Goal: Task Accomplishment & Management: Complete application form

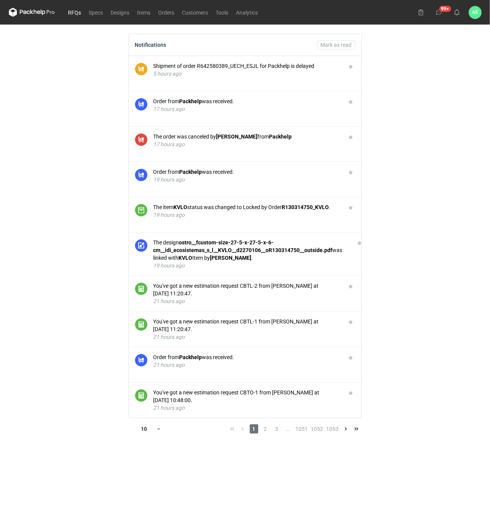
click at [79, 14] on link "RFQs" at bounding box center [74, 12] width 21 height 9
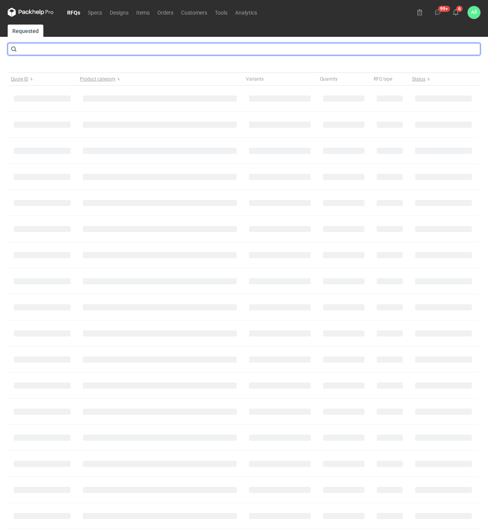
click at [76, 50] on input "text" at bounding box center [244, 49] width 473 height 12
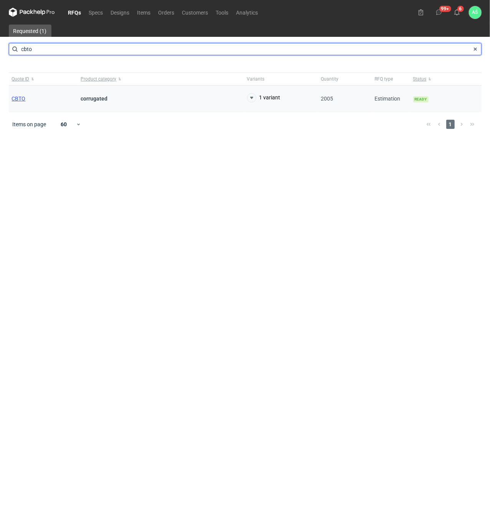
type input "cbto"
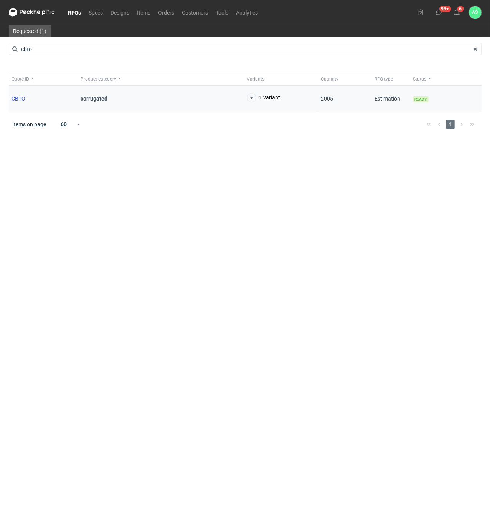
click at [16, 100] on span "CBTO" at bounding box center [19, 99] width 14 height 6
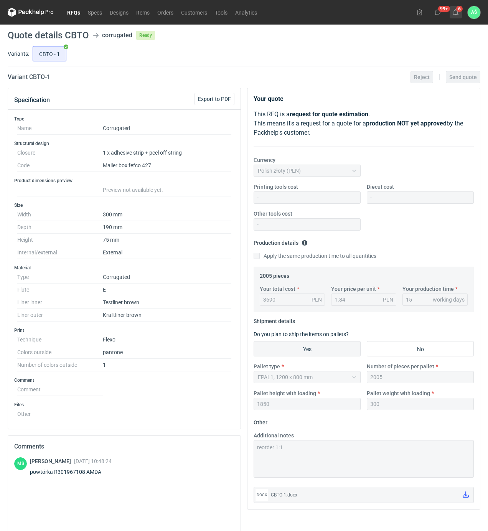
click at [458, 14] on use at bounding box center [455, 12] width 5 height 6
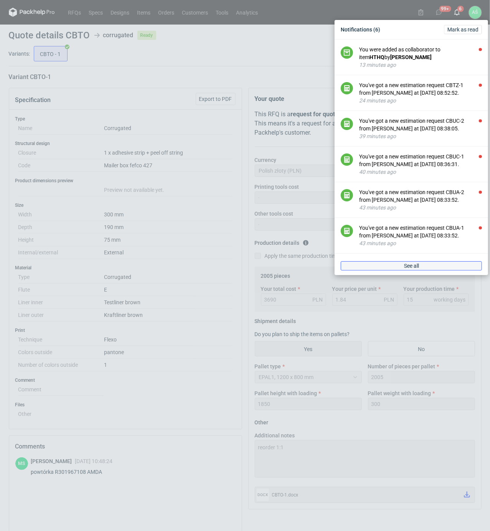
click at [428, 266] on link "See all" at bounding box center [411, 265] width 141 height 9
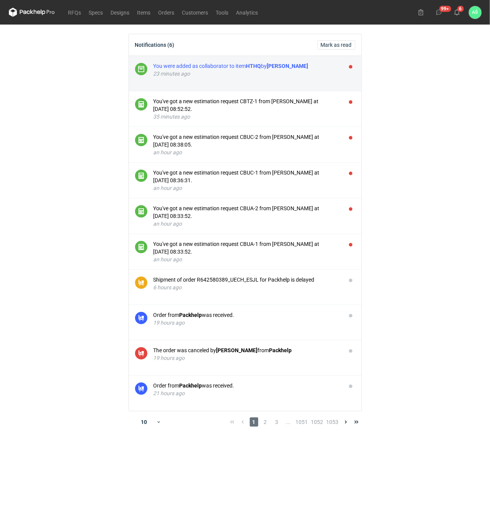
click at [334, 68] on div "You were added as collaborator to item HTHQ by Maciej Sikora" at bounding box center [247, 66] width 187 height 8
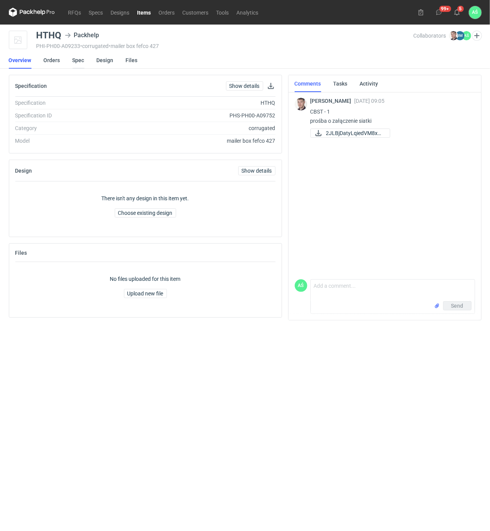
click at [78, 60] on link "Spec" at bounding box center [79, 60] width 12 height 17
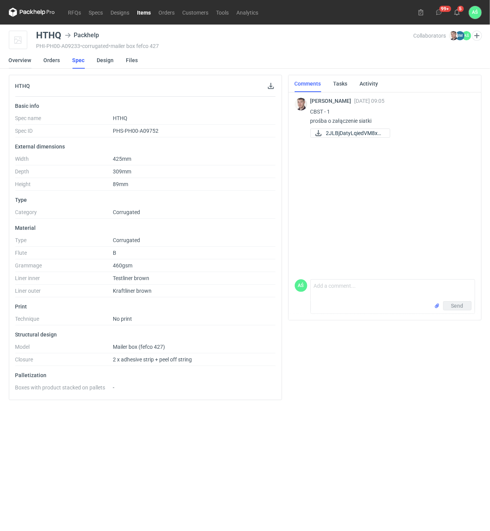
click at [26, 60] on link "Overview" at bounding box center [20, 60] width 23 height 17
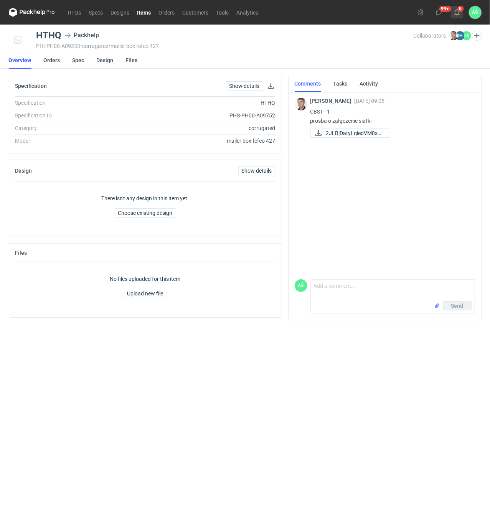
click at [457, 14] on use at bounding box center [456, 12] width 5 height 6
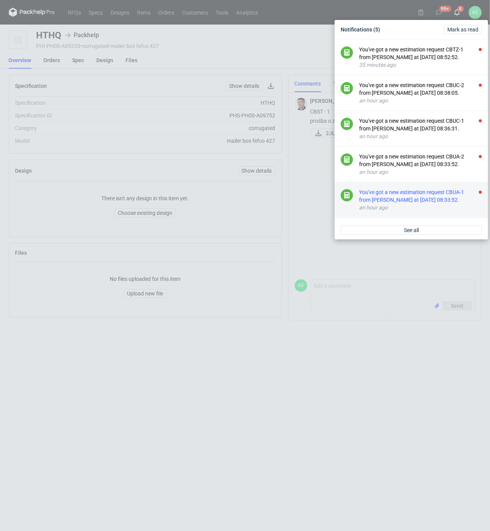
click at [435, 198] on div "You've got a new estimation request CBUA-1 from [PERSON_NAME] at [DATE] 08:33:5…" at bounding box center [420, 195] width 123 height 15
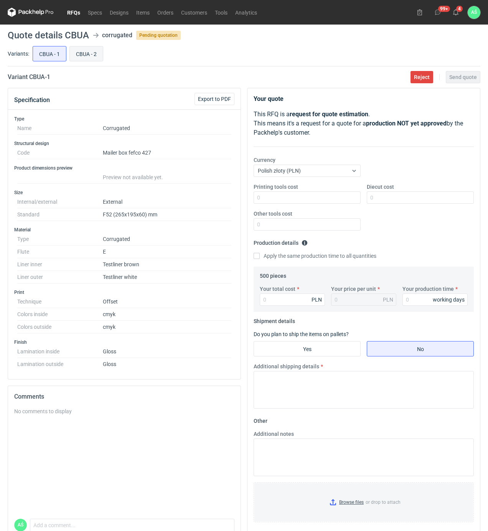
click at [87, 55] on input "CBUA - 2" at bounding box center [86, 53] width 33 height 15
radio input "true"
click at [53, 52] on input "CBUA - 1" at bounding box center [49, 53] width 33 height 15
radio input "true"
click at [71, 54] on input "CBUA - 2" at bounding box center [86, 53] width 33 height 15
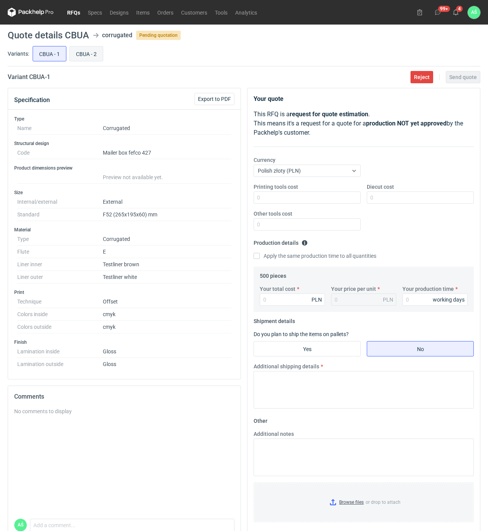
radio input "true"
click at [49, 54] on input "CBUA - 1" at bounding box center [49, 53] width 33 height 15
radio input "true"
click at [320, 52] on div "CBUA - 1 CBUA - 2" at bounding box center [255, 54] width 449 height 18
click at [340, 201] on input "Printing tools cost" at bounding box center [307, 198] width 107 height 12
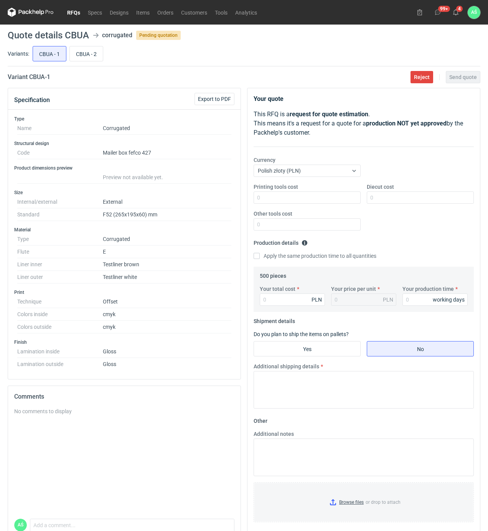
click at [436, 252] on fieldset "Production details Please provide the expected time of production in working da…" at bounding box center [364, 252] width 220 height 30
click at [274, 299] on input "Your total cost" at bounding box center [292, 300] width 65 height 12
type input "4310"
type input "8.62"
type input "4310"
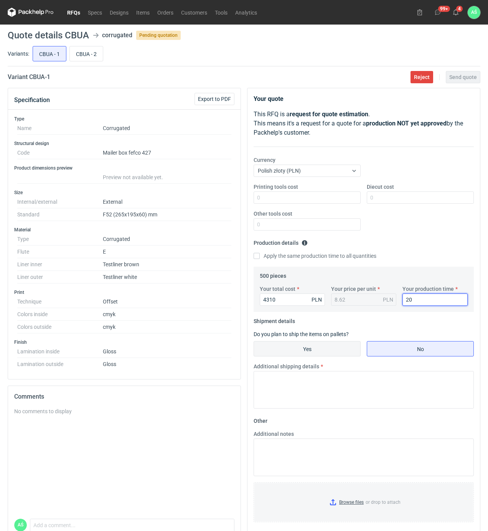
type input "20"
click at [287, 346] on input "Yes" at bounding box center [307, 349] width 106 height 15
radio input "true"
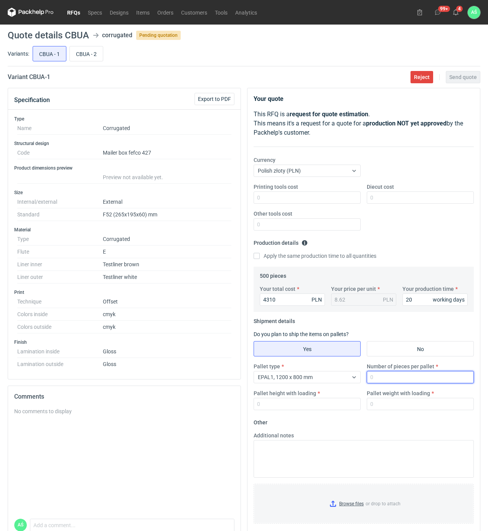
click at [383, 375] on input "Number of pieces per pallet" at bounding box center [420, 377] width 107 height 12
type input "500"
type input "1200"
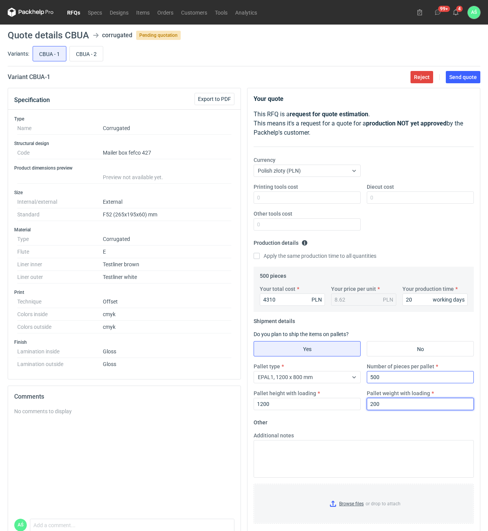
type input "200"
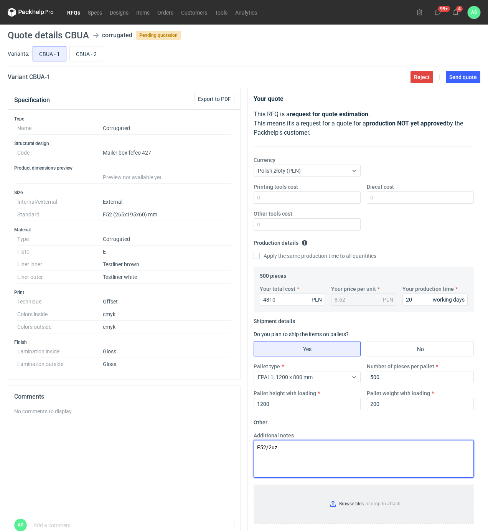
type textarea "F52/2uz"
click at [364, 509] on input "Browse files or drop to attach" at bounding box center [363, 504] width 219 height 38
click at [459, 79] on span "Send quote" at bounding box center [463, 76] width 28 height 5
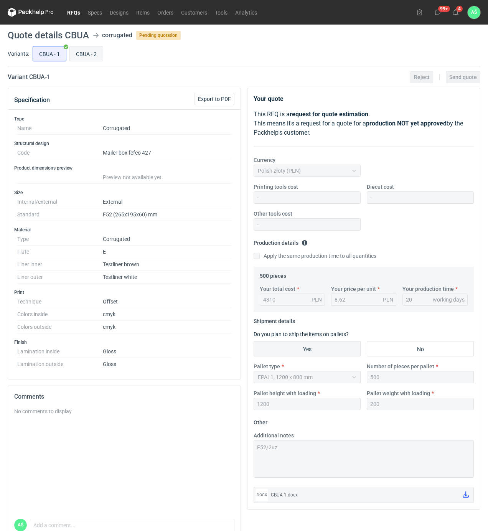
click at [87, 57] on input "CBUA - 2" at bounding box center [86, 53] width 33 height 15
radio input "true"
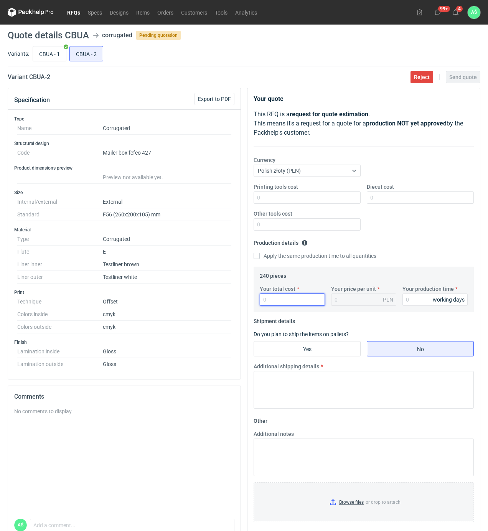
click at [277, 300] on input "Your total cost" at bounding box center [292, 300] width 65 height 12
type input "3"
type input "0.01"
type input "395"
type input "1.65"
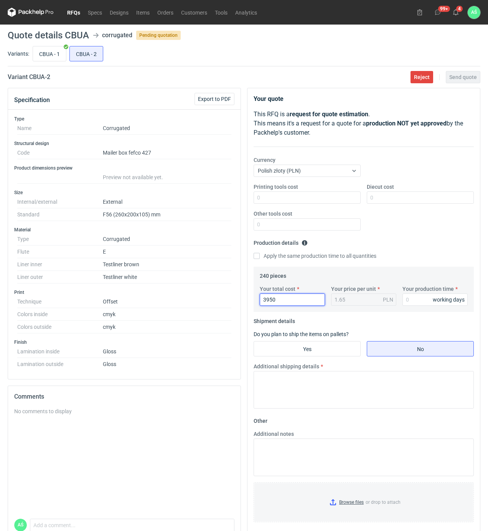
type input "3950"
type input "16.46"
type input "20"
drag, startPoint x: 292, startPoint y: 354, endPoint x: 299, endPoint y: 353, distance: 7.7
click at [292, 354] on input "Yes" at bounding box center [307, 349] width 106 height 15
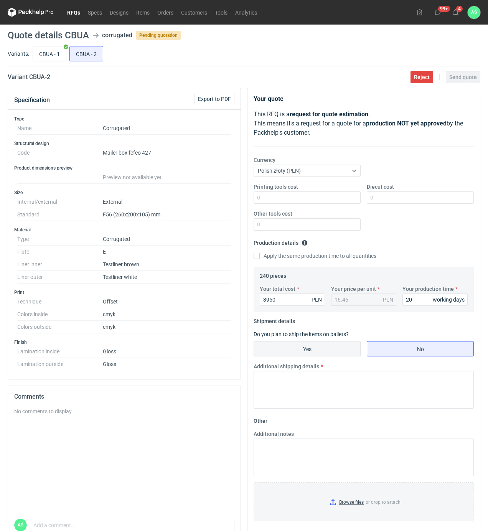
radio input "true"
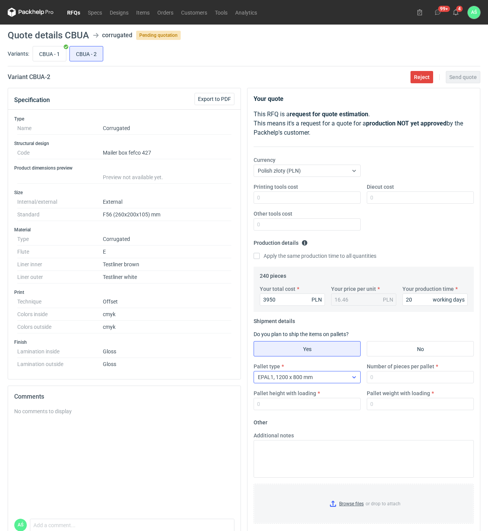
click at [327, 383] on div "EPAL1, 1200 x 800 mm" at bounding box center [301, 377] width 94 height 11
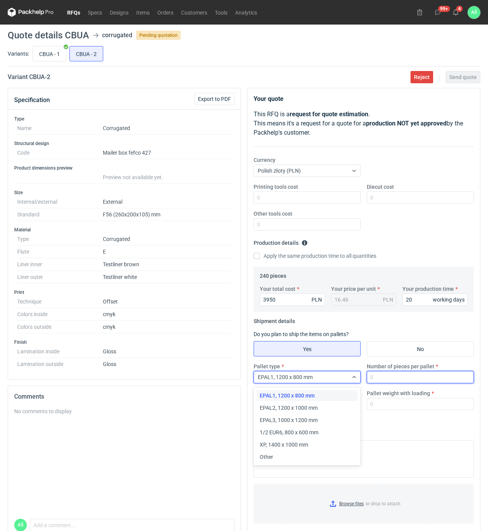
click at [407, 376] on input "Number of pieces per pallet" at bounding box center [420, 377] width 107 height 12
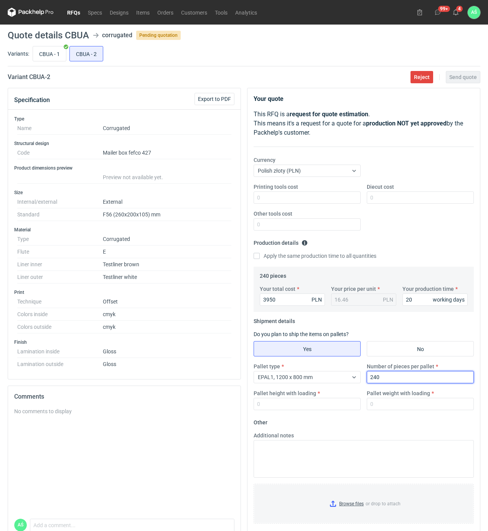
type input "240"
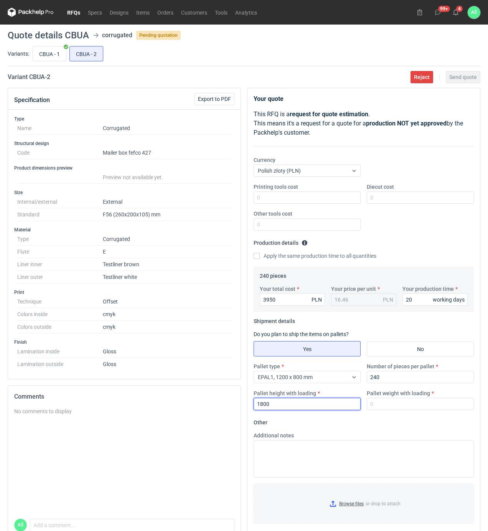
drag, startPoint x: 235, startPoint y: 404, endPoint x: 223, endPoint y: 404, distance: 11.5
click at [223, 404] on div "Specification Export to PDF Type Name Corrugated Structural design Code Mailer …" at bounding box center [244, 329] width 479 height 482
type input "1200"
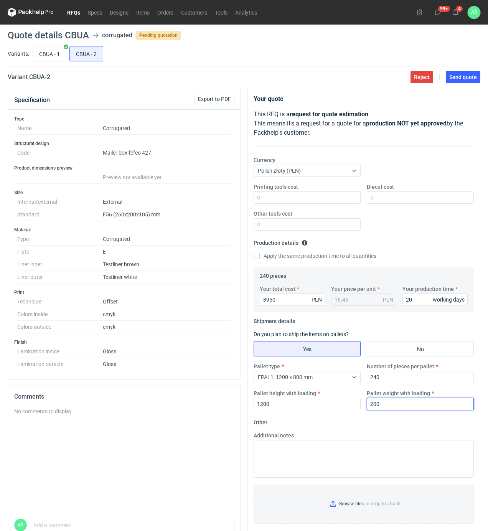
type input "200"
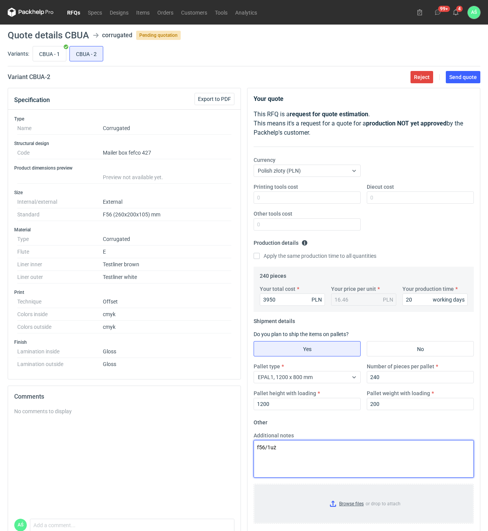
type textarea "f56/1uż"
click at [347, 509] on input "Browse files or drop to attach" at bounding box center [363, 504] width 219 height 38
click at [471, 75] on span "Send quote" at bounding box center [463, 76] width 28 height 5
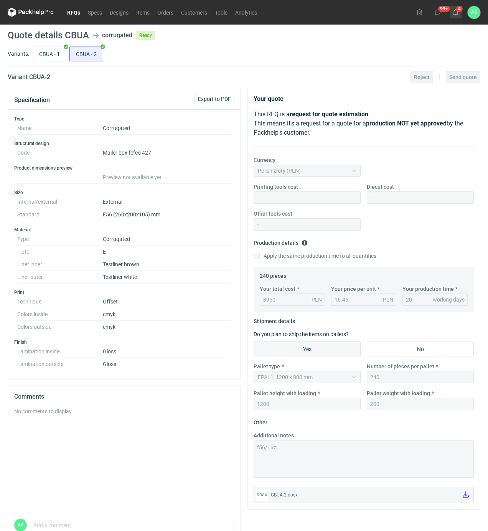
click at [458, 13] on icon at bounding box center [456, 12] width 6 height 6
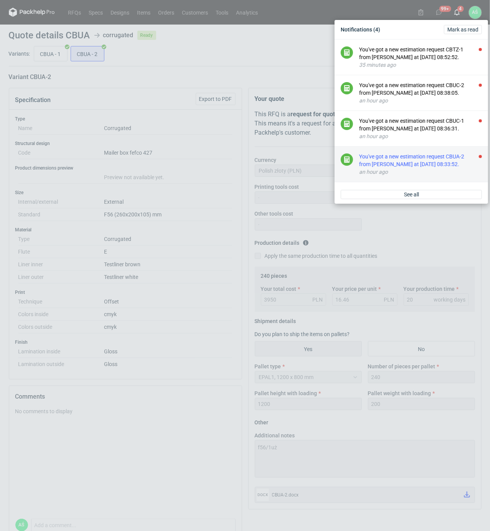
click at [446, 159] on div "You've got a new estimation request CBUA-2 from [PERSON_NAME] at [DATE] 08:33:5…" at bounding box center [420, 160] width 123 height 15
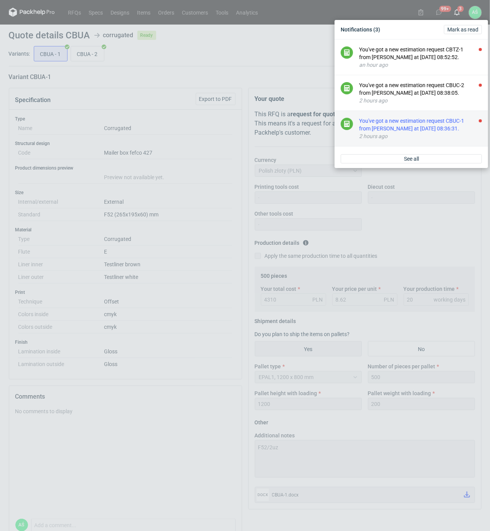
click at [454, 124] on div "You've got a new estimation request CBUC-1 from [PERSON_NAME] at [DATE] 08:36:3…" at bounding box center [420, 124] width 123 height 15
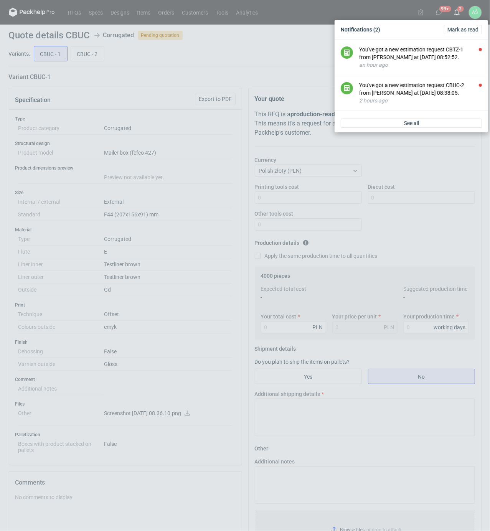
click at [177, 291] on div "Notifications (2) Mark as read You've got a new estimation request CBTZ-1 from …" at bounding box center [245, 265] width 490 height 531
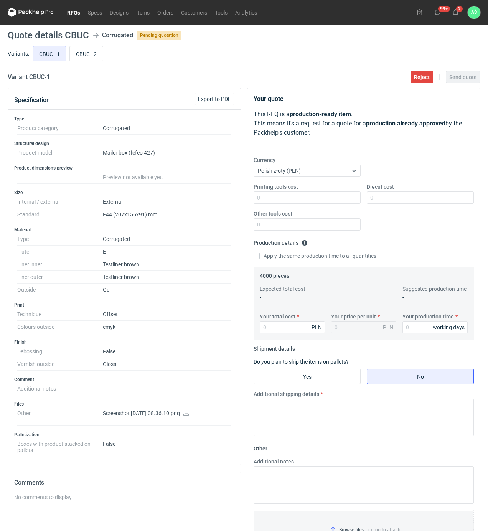
click at [189, 415] on icon at bounding box center [186, 413] width 6 height 5
click at [81, 54] on input "CBUC - 2" at bounding box center [86, 53] width 33 height 15
radio input "true"
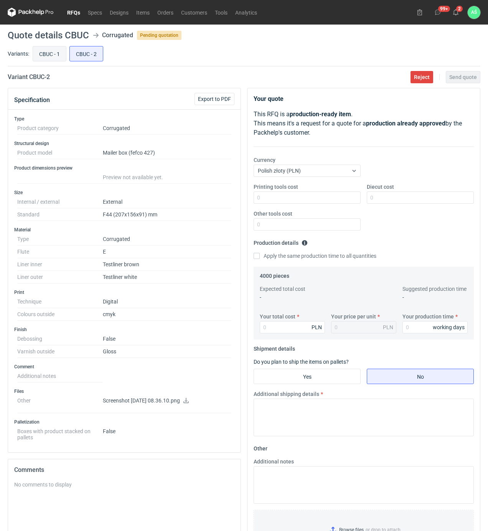
click at [57, 54] on input "CBUC - 1" at bounding box center [49, 53] width 33 height 15
radio input "true"
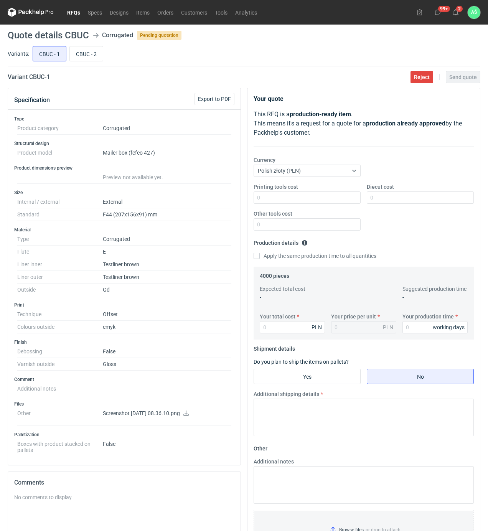
click at [112, 99] on div "Specification Export to PDF" at bounding box center [124, 98] width 233 height 21
click at [337, 200] on input "Printing tools cost" at bounding box center [307, 198] width 107 height 12
type input "79200"
type input "19.8"
type input "7920"
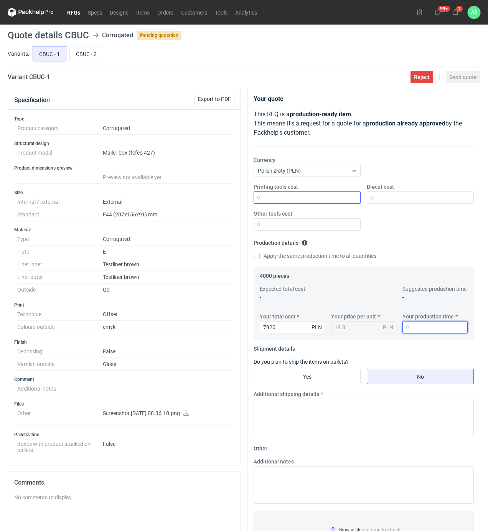
type input "1.98"
type input "18"
click at [341, 372] on input "Yes" at bounding box center [307, 376] width 106 height 15
radio input "true"
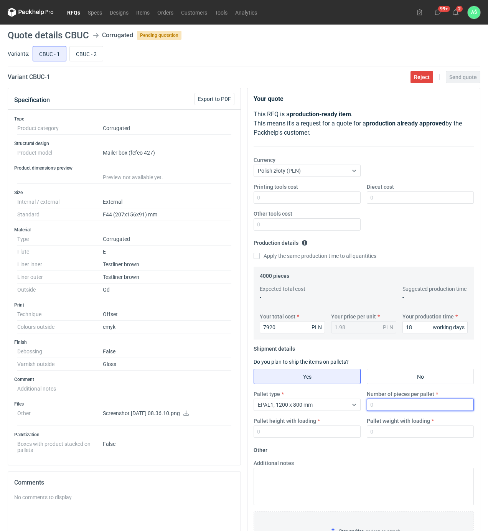
click at [380, 405] on input "Number of pieces per pallet" at bounding box center [420, 405] width 107 height 12
type input "2000"
type input "1850"
type input "350"
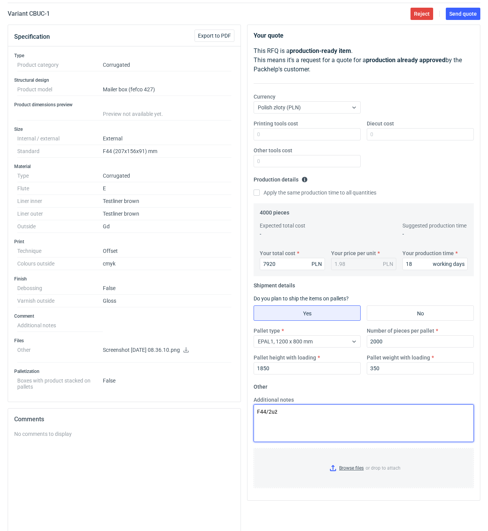
scroll to position [127, 0]
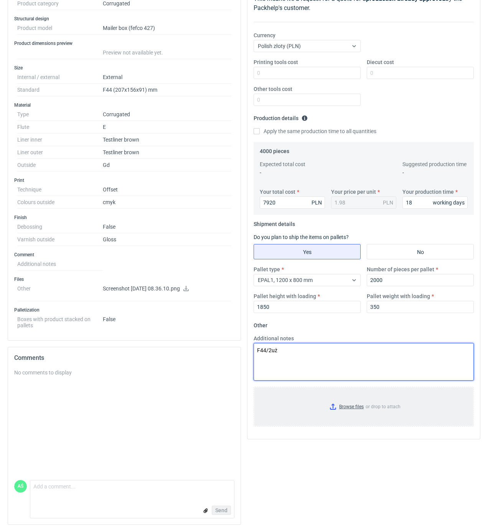
type textarea "F44/2uż"
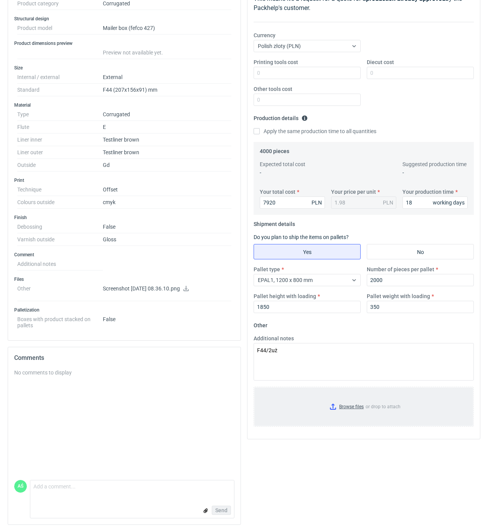
click at [353, 398] on input "Browse files or drop to attach" at bounding box center [363, 407] width 219 height 38
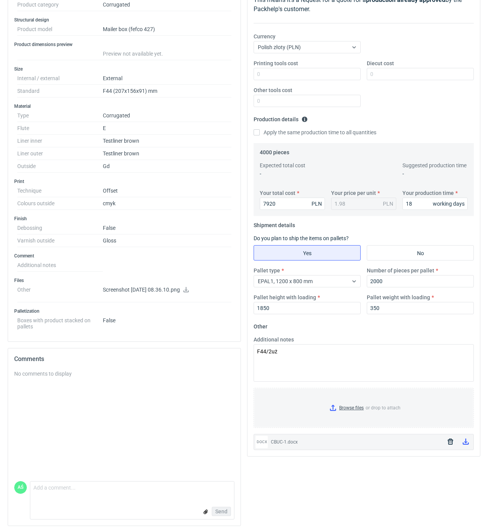
scroll to position [0, 0]
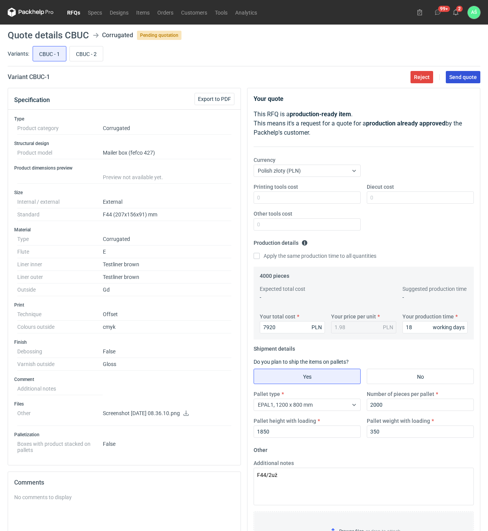
click at [467, 79] on span "Send quote" at bounding box center [463, 76] width 28 height 5
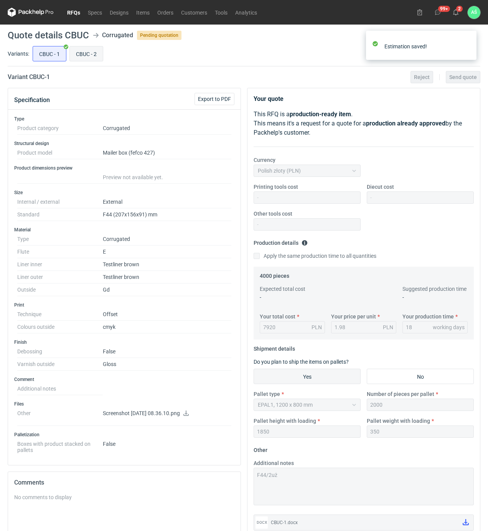
click at [83, 55] on input "CBUC - 2" at bounding box center [86, 53] width 33 height 15
radio input "true"
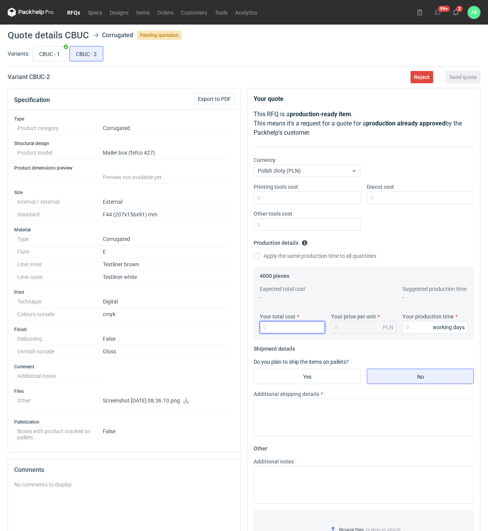
click at [271, 326] on input "Your total cost" at bounding box center [292, 327] width 65 height 12
type input "7840"
type input "1.96"
type input "15"
click at [326, 380] on input "Yes" at bounding box center [307, 376] width 106 height 15
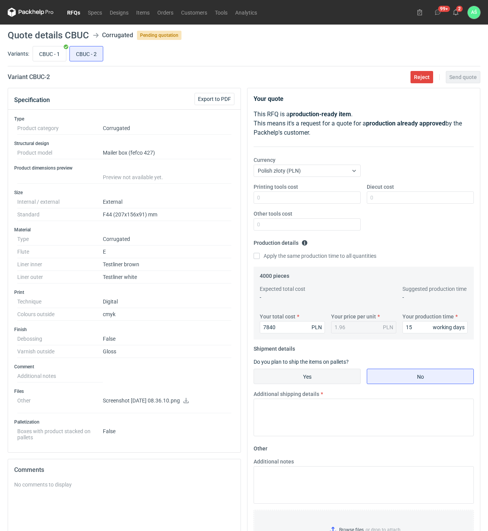
radio input "true"
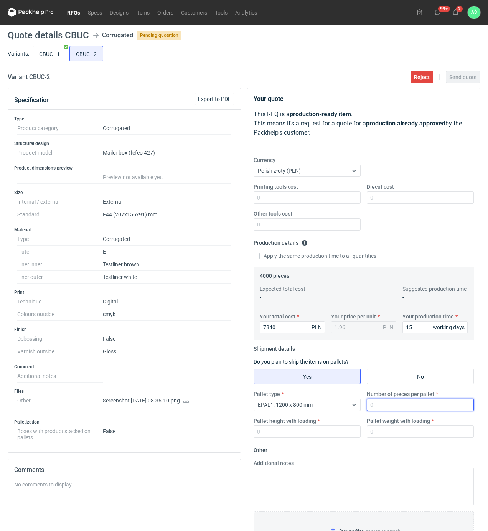
click at [395, 407] on input "Number of pieces per pallet" at bounding box center [420, 405] width 107 height 12
type input "2000"
type input "1850"
type input "300"
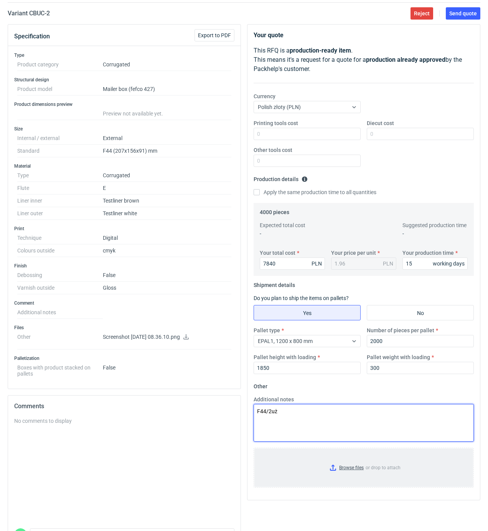
scroll to position [114, 0]
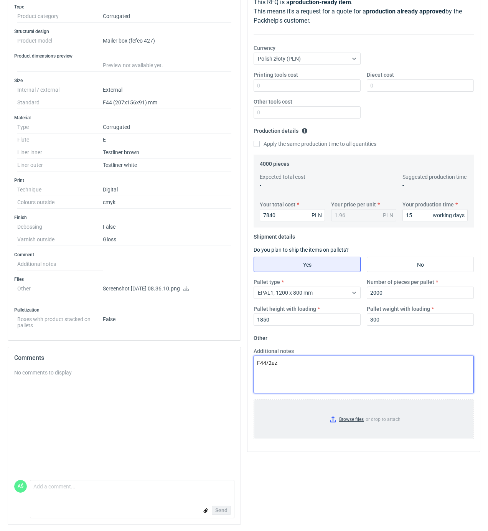
type textarea "F44/2uż"
click at [356, 418] on input "Browse files or drop to attach" at bounding box center [363, 419] width 219 height 38
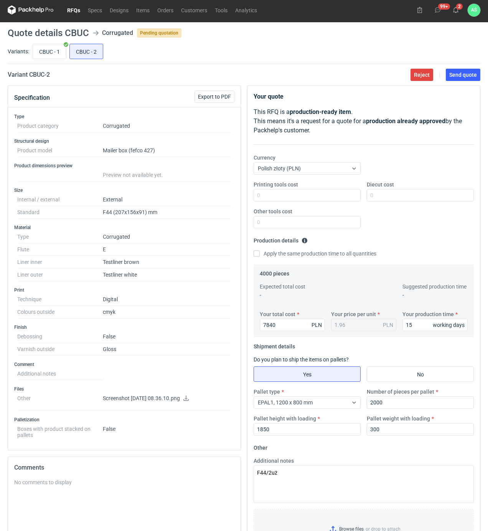
scroll to position [0, 0]
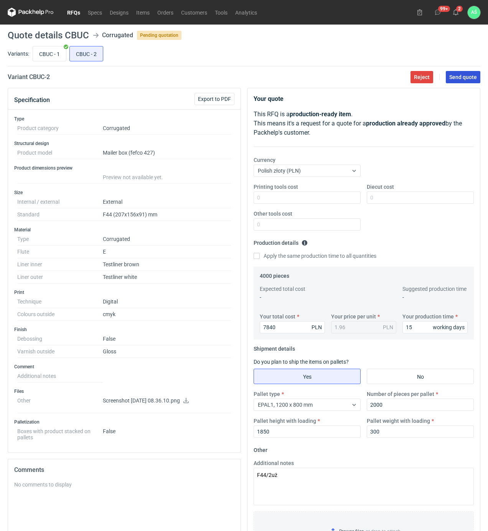
click at [471, 78] on span "Send quote" at bounding box center [463, 76] width 28 height 5
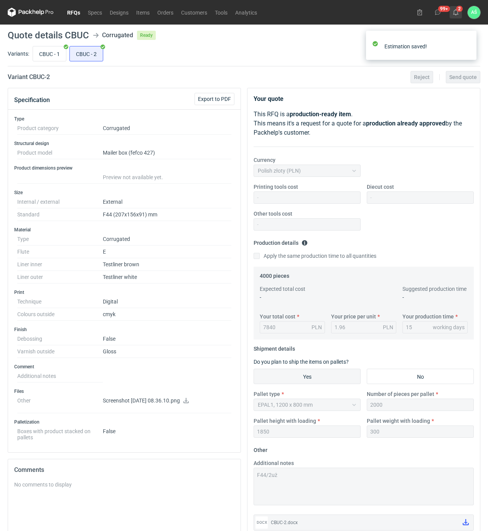
click at [456, 10] on use at bounding box center [455, 12] width 5 height 6
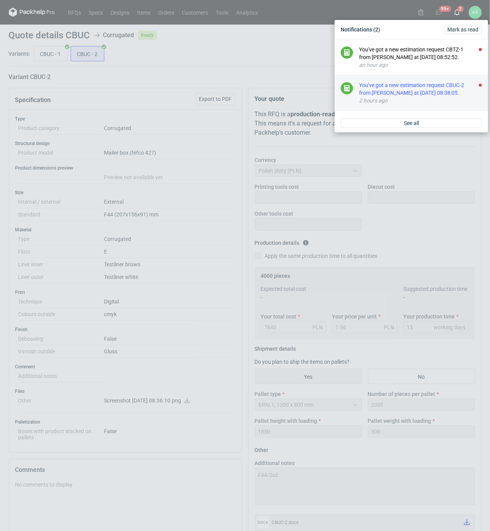
click at [464, 86] on div "You've got a new estimation request CBUC-2 from [PERSON_NAME] at [DATE] 08:38:0…" at bounding box center [420, 88] width 123 height 15
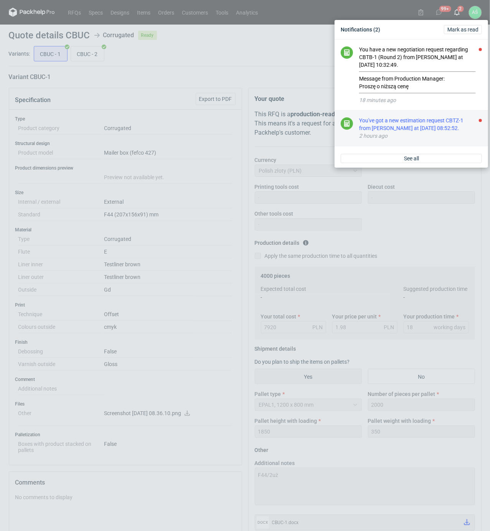
click at [448, 129] on div "You've got a new estimation request CBTZ-1 from [PERSON_NAME] at [DATE] 08:52:5…" at bounding box center [420, 124] width 123 height 15
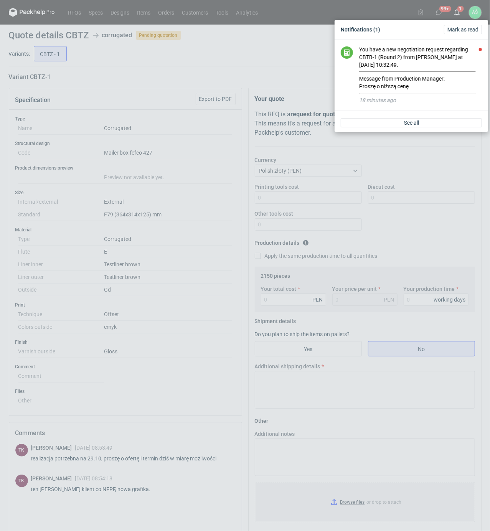
click at [226, 225] on div "Notifications (1) Mark as read You have a new negotiation request regarding CBT…" at bounding box center [245, 265] width 490 height 531
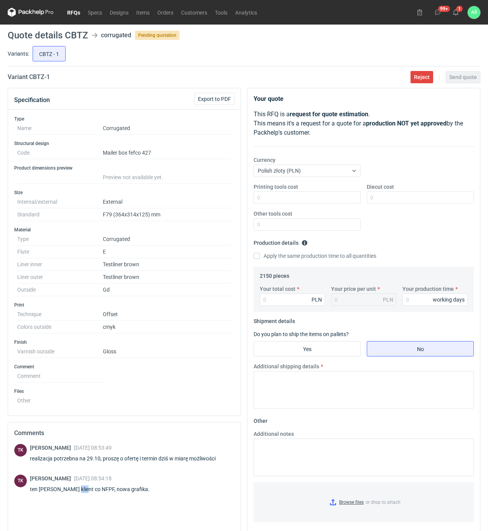
drag, startPoint x: 85, startPoint y: 492, endPoint x: 73, endPoint y: 493, distance: 12.0
click at [73, 493] on div "ten sam klient co NFPF, nowa grafika." at bounding box center [94, 490] width 129 height 8
copy div "NFPF"
click at [272, 302] on input "Your total cost" at bounding box center [292, 300] width 65 height 12
type input "9353"
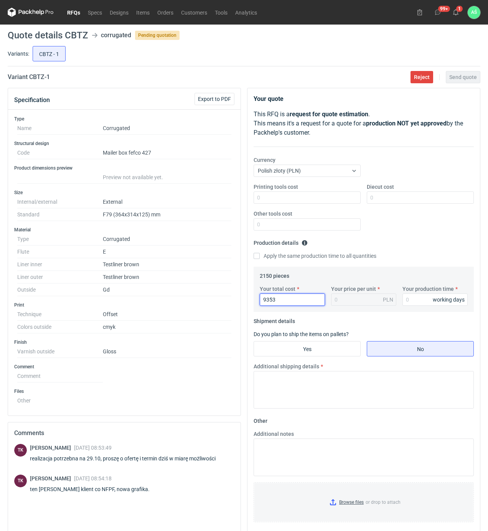
type input "4.35"
type input "9353"
type input "18"
click at [297, 349] on input "Yes" at bounding box center [307, 349] width 106 height 15
radio input "true"
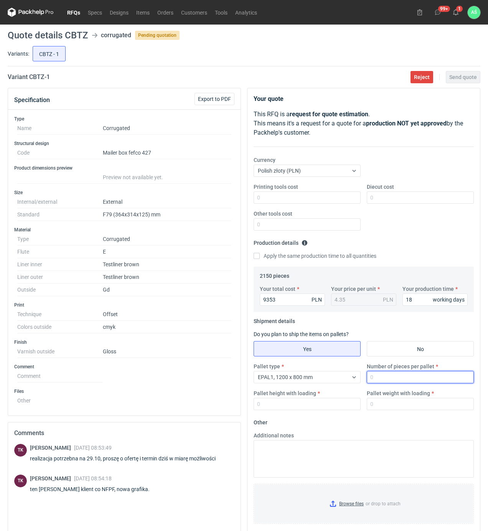
click at [388, 383] on input "Number of pieces per pallet" at bounding box center [420, 377] width 107 height 12
type input "720"
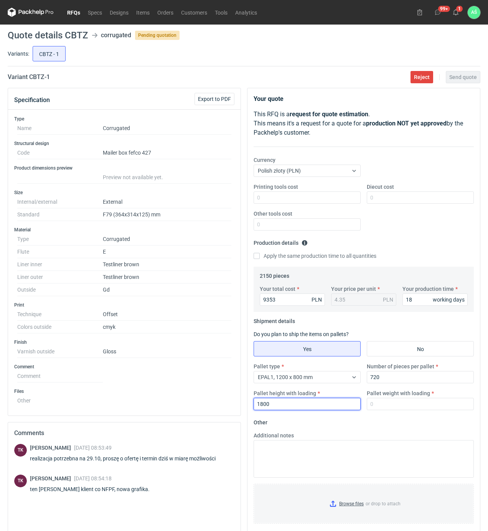
type input "1800"
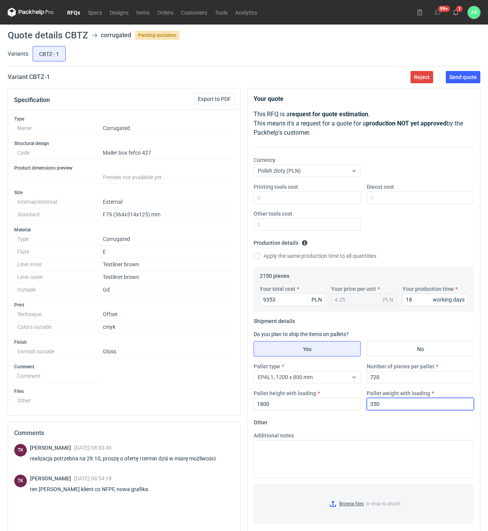
type input "350"
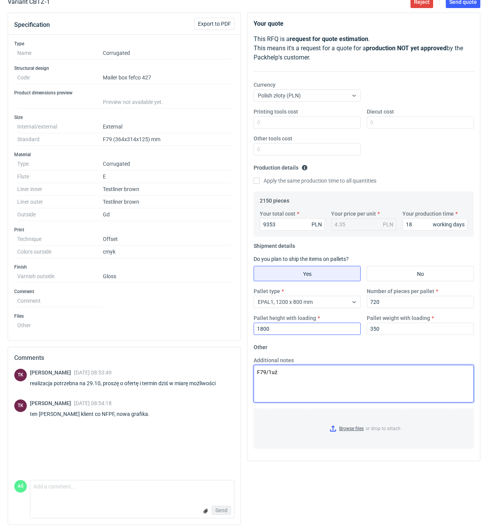
scroll to position [78, 0]
type textarea "F79/1uż"
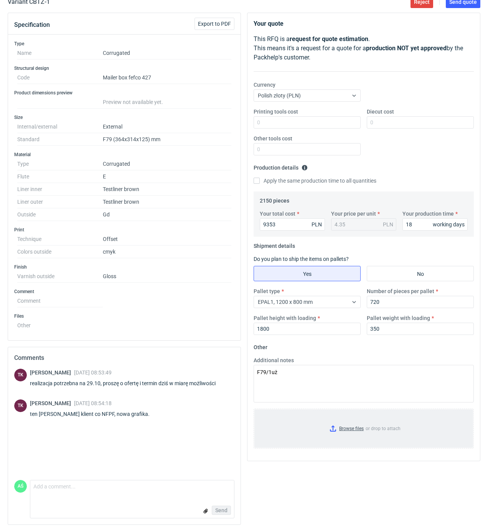
click at [360, 430] on input "Browse files or drop to attach" at bounding box center [363, 429] width 219 height 38
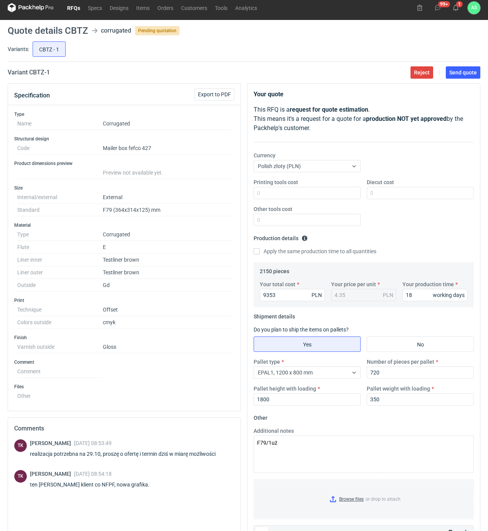
scroll to position [0, 0]
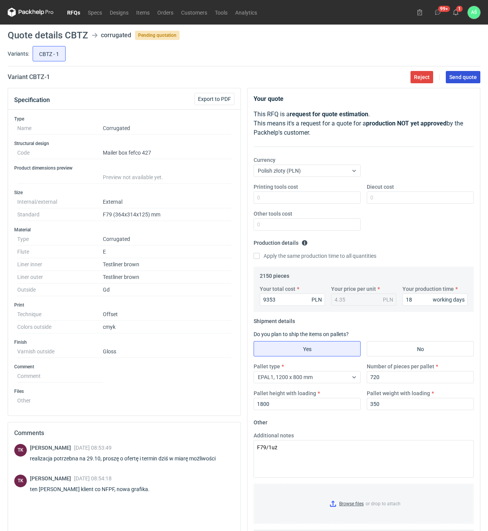
click at [461, 74] on span "Send quote" at bounding box center [463, 76] width 28 height 5
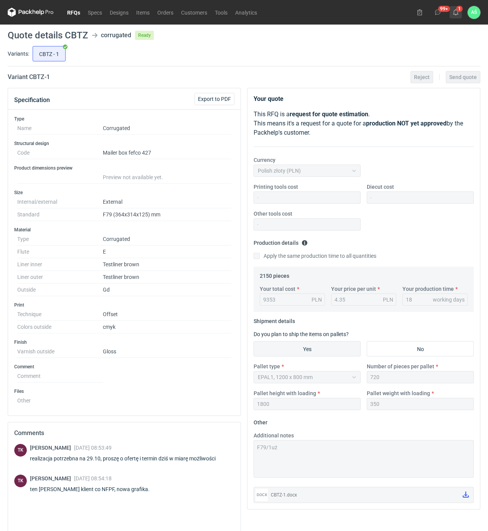
click at [456, 12] on icon at bounding box center [456, 12] width 6 height 6
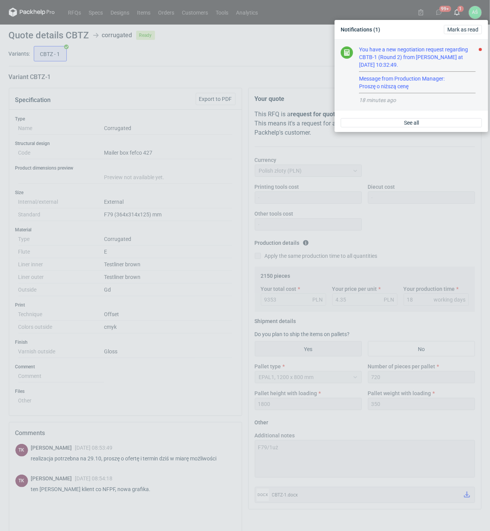
click at [432, 58] on div "You have a new negotiation request regarding CBTB-1 (Round 2) from Sebastian Ma…" at bounding box center [420, 70] width 123 height 48
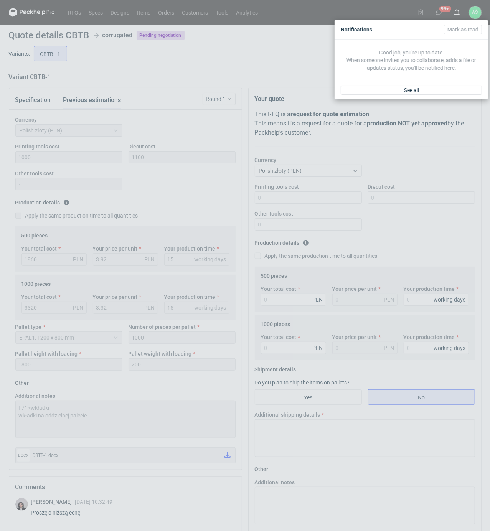
click at [200, 195] on div "Notifications Mark as read Good job, you're up to date. When someone invites yo…" at bounding box center [245, 265] width 490 height 531
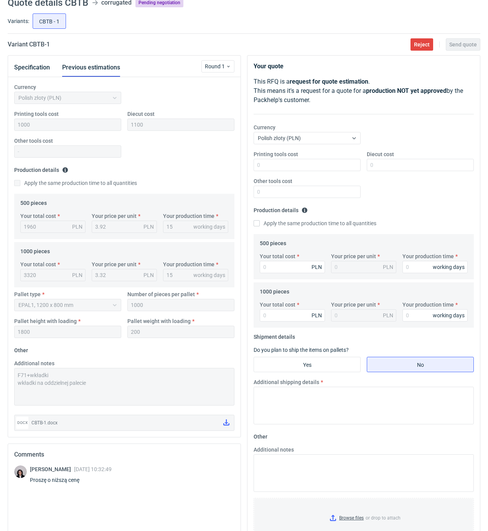
scroll to position [51, 0]
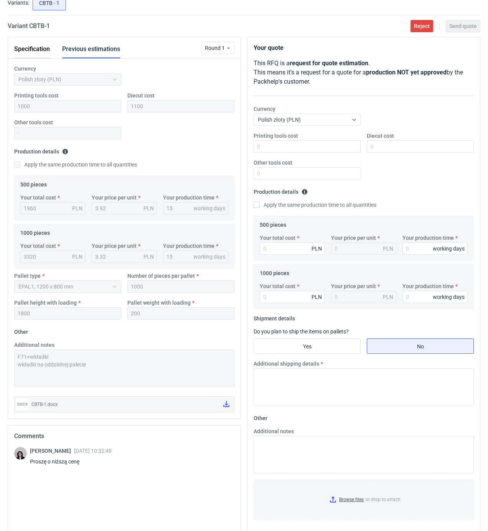
click at [25, 49] on button "Specification" at bounding box center [32, 49] width 36 height 18
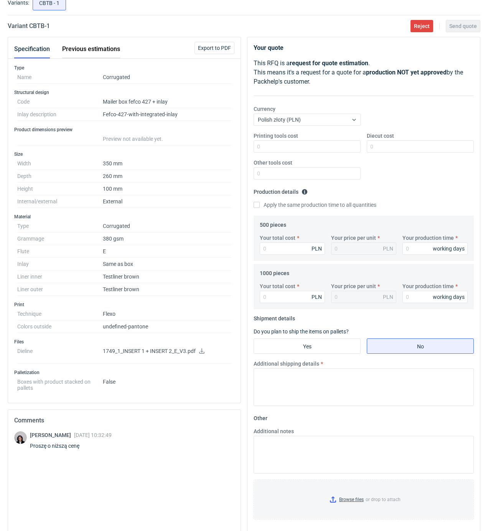
click at [106, 47] on button "Previous estimations" at bounding box center [91, 49] width 58 height 18
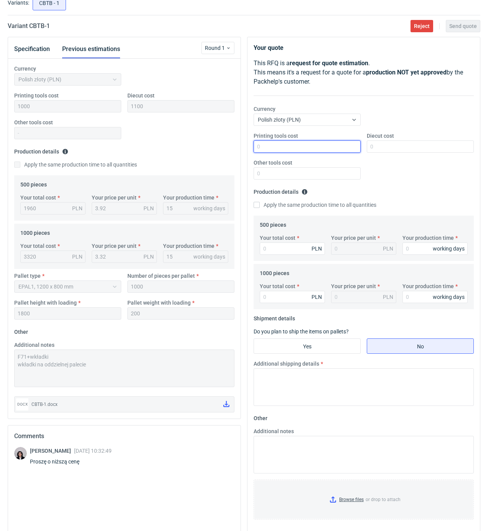
click at [329, 147] on input "Printing tools cost" at bounding box center [307, 146] width 107 height 12
type input "1000"
type input "1100"
type input "1905"
type input "3.81"
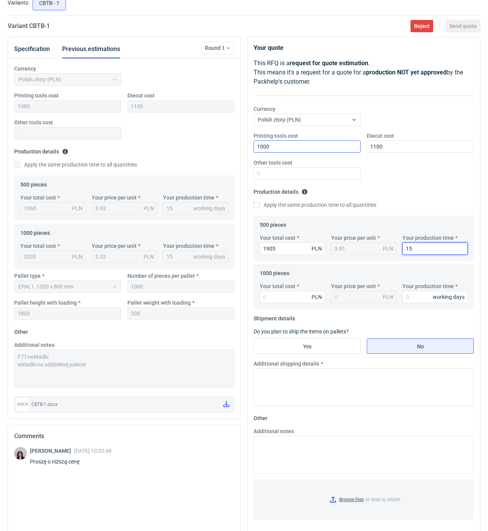
type input "15"
type input "321"
type input "0.03"
type input "3210"
type input "3.21"
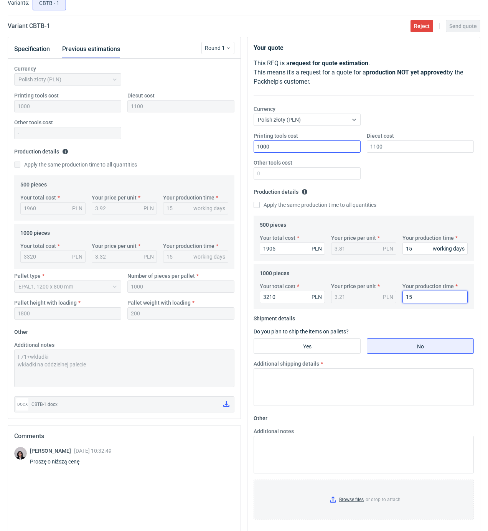
type input "15"
click at [305, 350] on input "Yes" at bounding box center [307, 346] width 106 height 15
radio input "true"
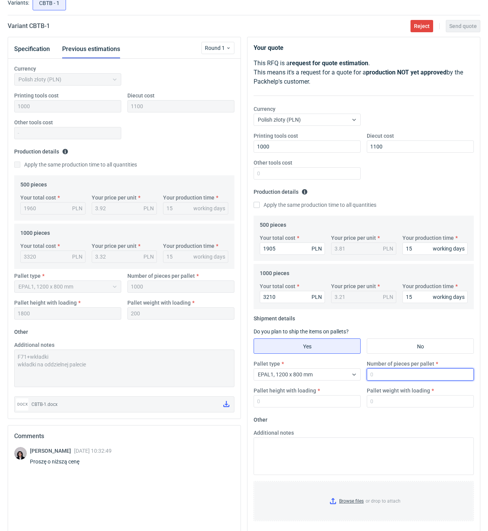
click at [377, 375] on input "Number of pieces per pallet" at bounding box center [420, 374] width 107 height 12
type input "1000"
type input "1800"
type input "200"
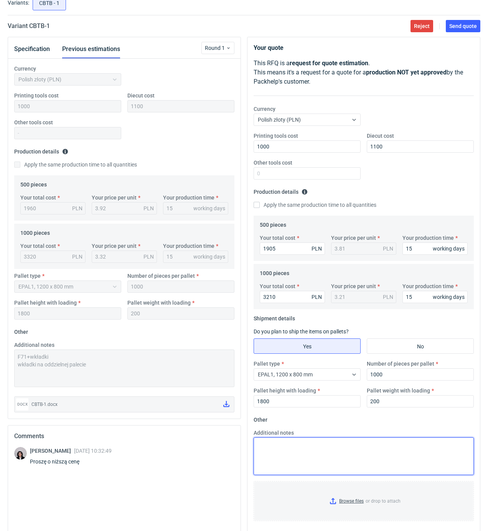
click at [303, 454] on textarea "Additional notes" at bounding box center [364, 457] width 220 height 38
paste textarea "F71+wkładki wkładki na oddzielnej palecie"
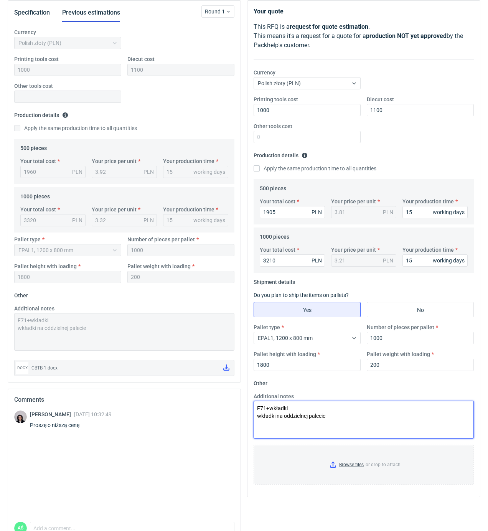
scroll to position [130, 0]
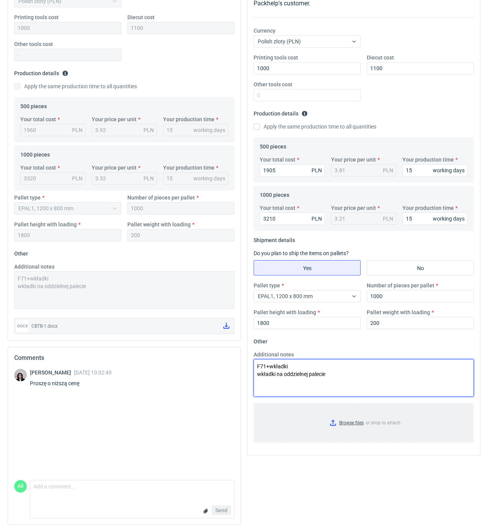
type textarea "F71+wkładki wkładki na oddzielnej palecie"
click at [355, 425] on input "Browse files or drop to attach" at bounding box center [363, 423] width 219 height 38
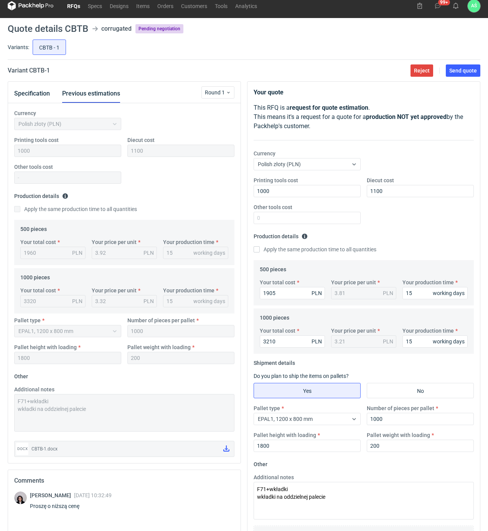
scroll to position [0, 0]
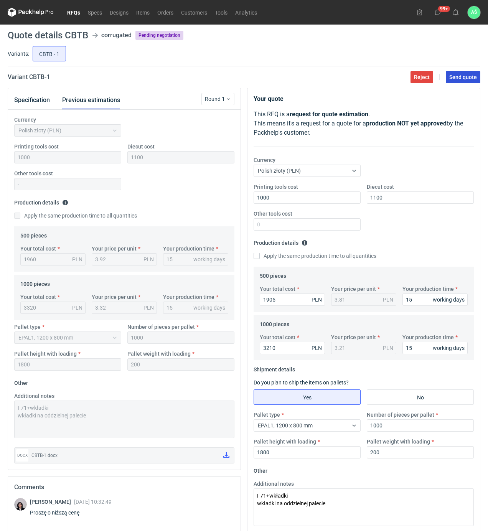
click at [465, 77] on span "Send quote" at bounding box center [463, 76] width 28 height 5
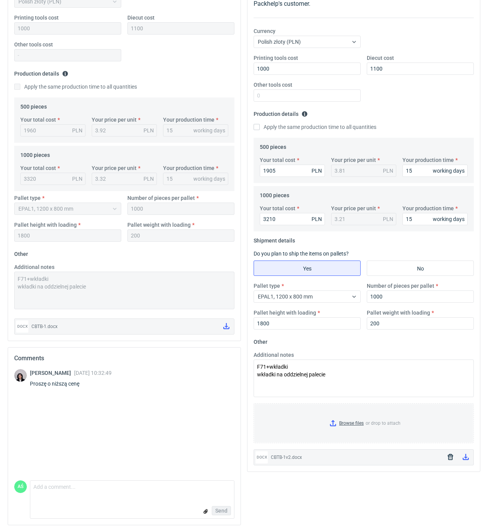
scroll to position [130, 0]
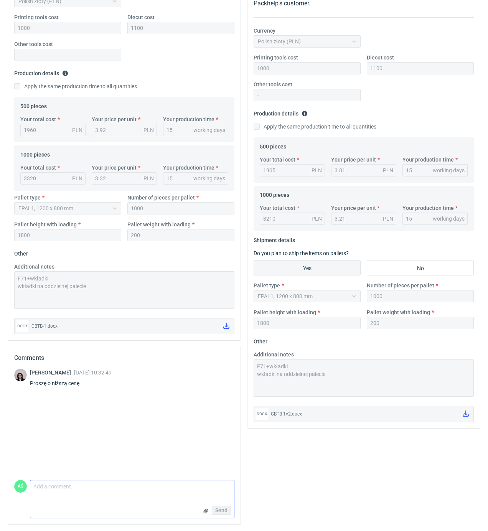
click at [54, 491] on textarea "Comment message" at bounding box center [132, 489] width 204 height 16
type textarea "mniej nie mogę"
click at [220, 510] on span "Send" at bounding box center [221, 510] width 12 height 5
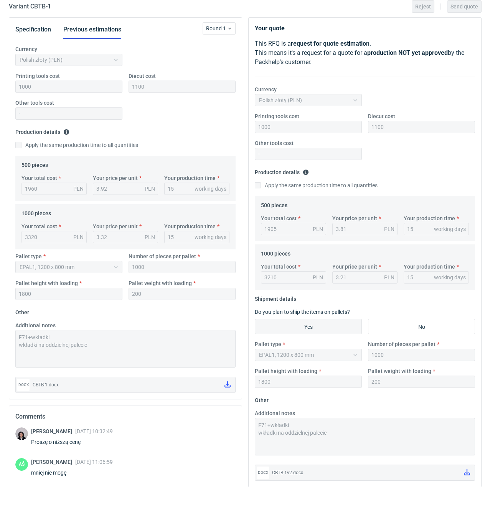
scroll to position [0, 0]
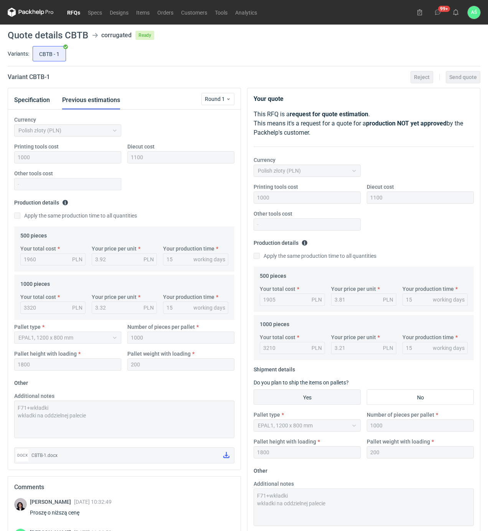
click at [74, 16] on link "RFQs" at bounding box center [73, 12] width 21 height 9
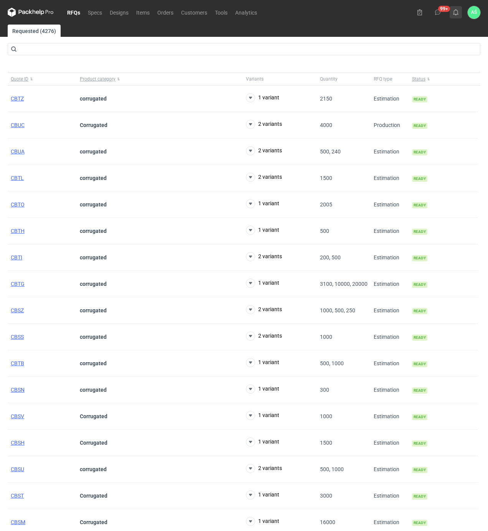
click at [458, 13] on use at bounding box center [455, 12] width 5 height 6
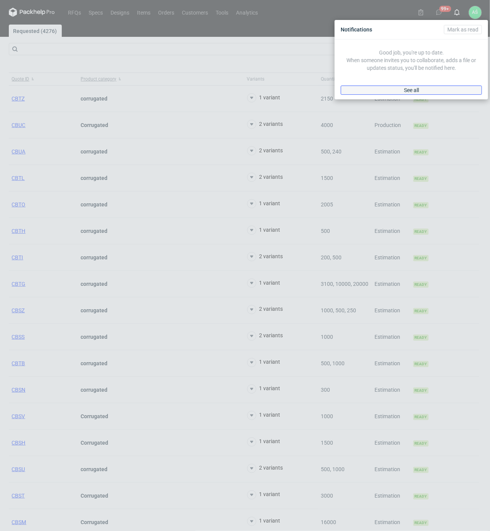
click at [443, 90] on link "See all" at bounding box center [411, 90] width 141 height 9
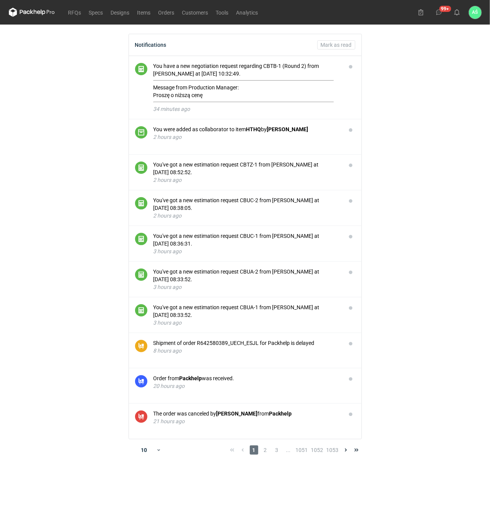
click at [413, 87] on main "Notifications Mark as read You have a new negotiation request regarding CBTB-1 …" at bounding box center [245, 278] width 479 height 507
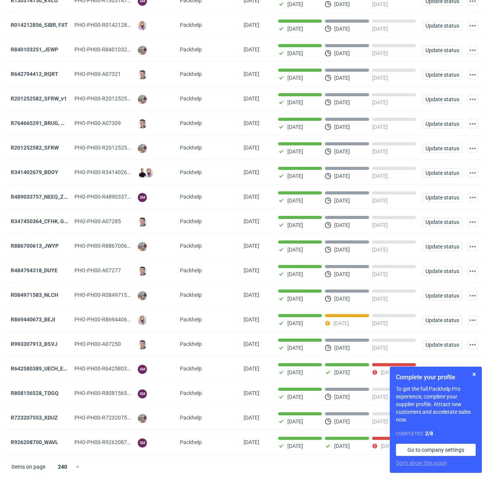
scroll to position [114, 0]
click at [472, 374] on button "button" at bounding box center [474, 374] width 9 height 9
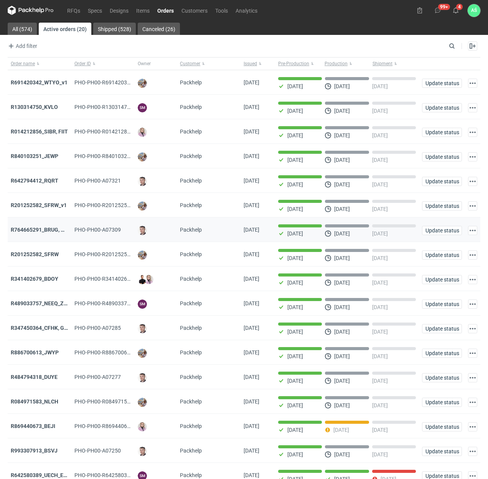
scroll to position [0, 0]
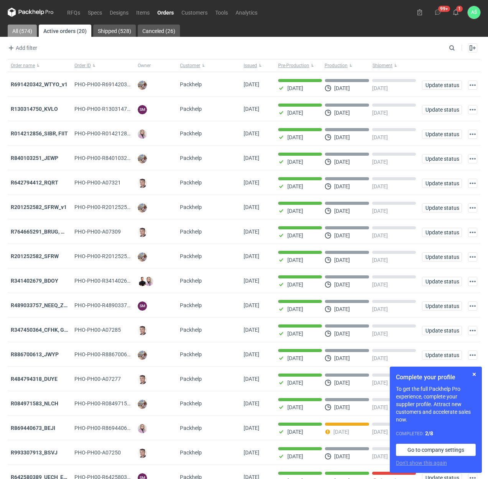
click at [14, 33] on link "All (574)" at bounding box center [22, 31] width 29 height 12
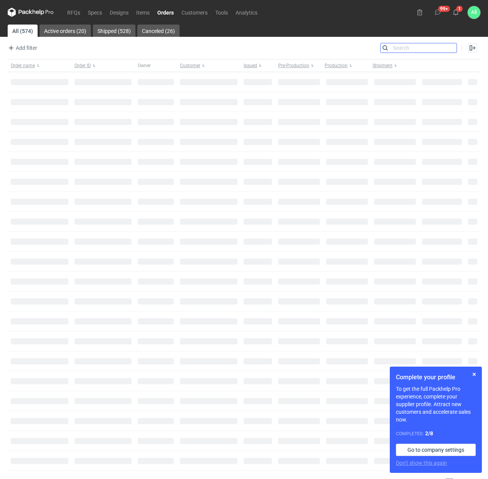
click at [453, 46] on input "Search" at bounding box center [419, 47] width 76 height 9
click at [438, 48] on input "Search" at bounding box center [419, 47] width 76 height 9
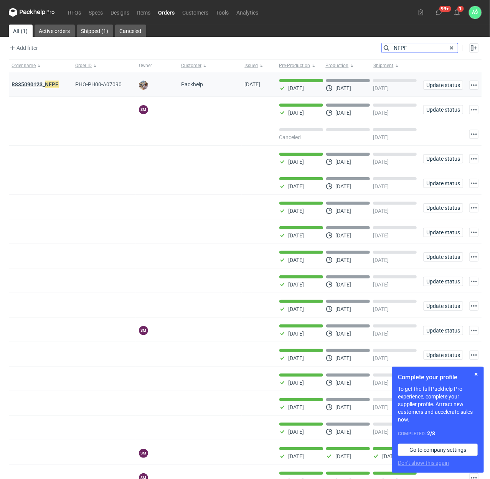
type input "NFPF"
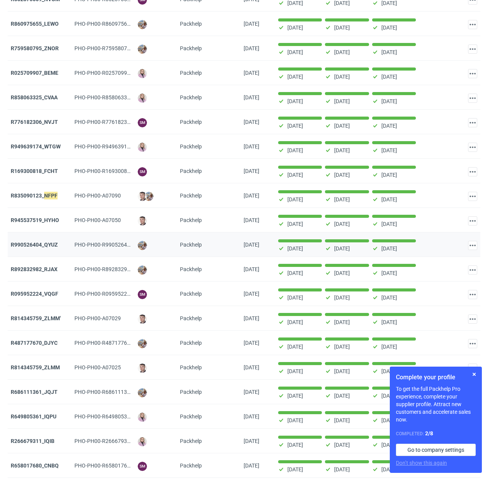
scroll to position [921, 0]
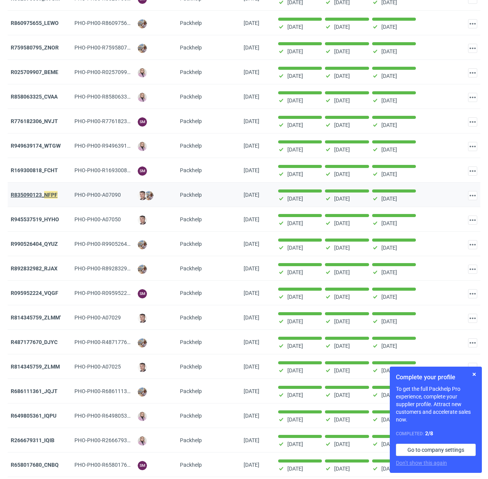
click at [45, 199] on em "NFPF" at bounding box center [50, 195] width 13 height 8
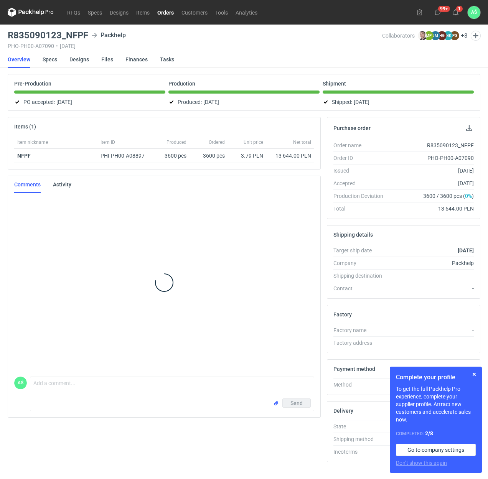
scroll to position [12, 0]
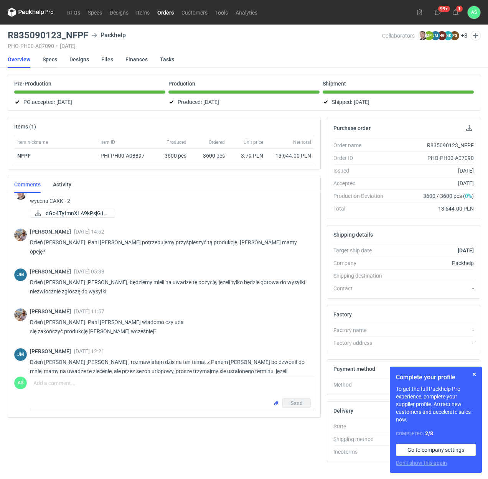
click at [48, 60] on link "Specs" at bounding box center [50, 59] width 15 height 17
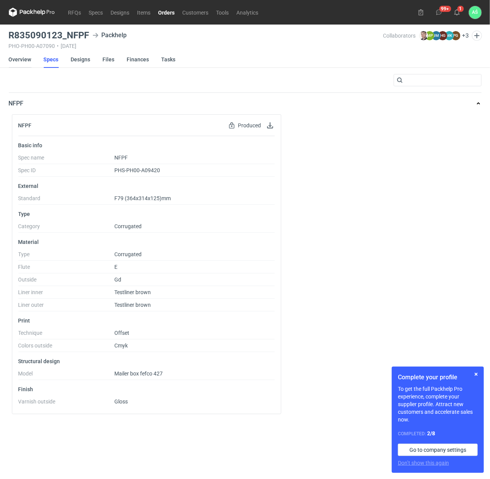
click at [13, 61] on link "Overview" at bounding box center [20, 59] width 23 height 17
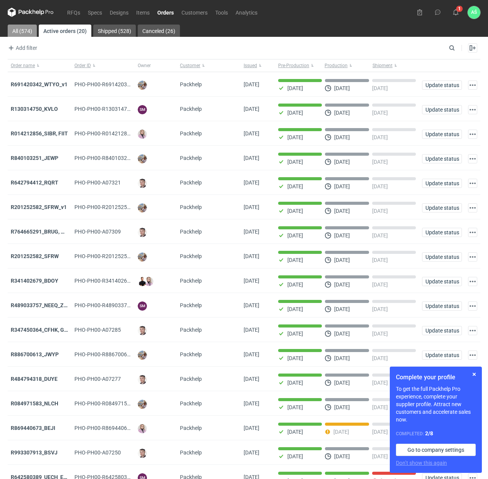
drag, startPoint x: 27, startPoint y: 31, endPoint x: 223, endPoint y: 56, distance: 198.1
click at [27, 31] on link "All (574)" at bounding box center [22, 31] width 29 height 12
click at [451, 45] on input "Search" at bounding box center [419, 47] width 76 height 9
click at [444, 48] on input "Search" at bounding box center [419, 47] width 76 height 9
paste input "NFPF"
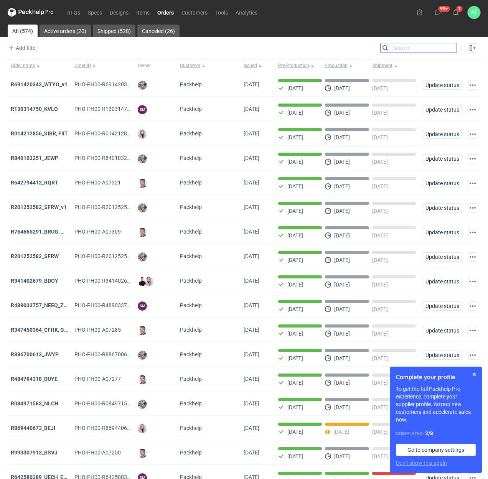
type input "NFPF"
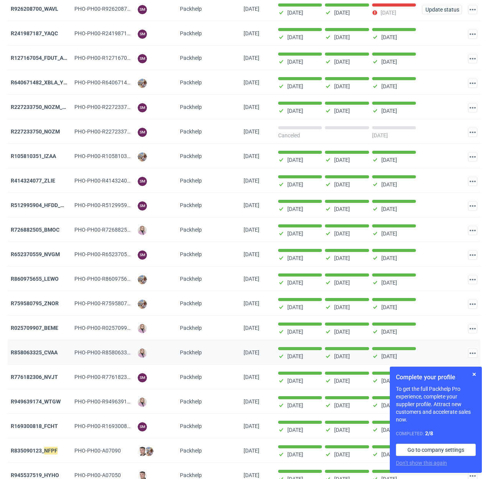
scroll to position [1075, 0]
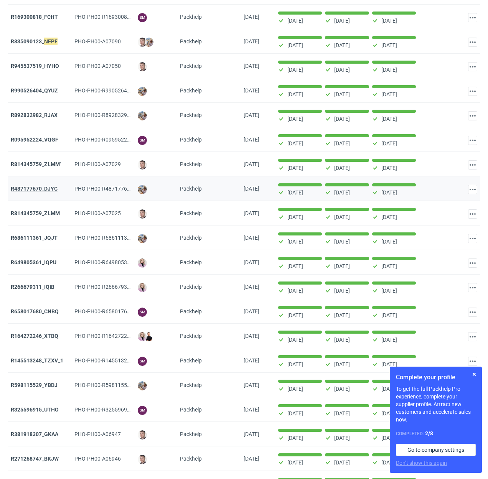
click at [48, 192] on strong "R487177670_DJYC" at bounding box center [34, 189] width 47 height 6
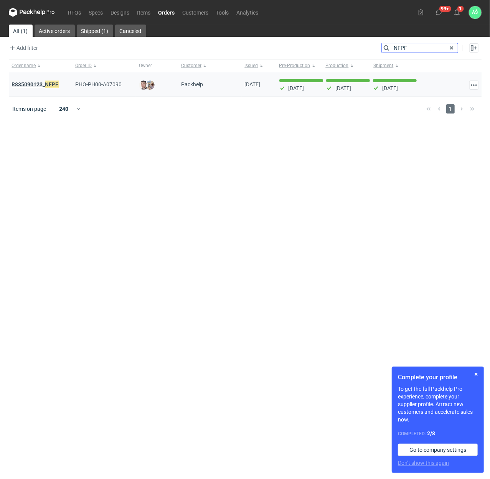
click at [50, 82] on em "NFPF" at bounding box center [51, 84] width 13 height 8
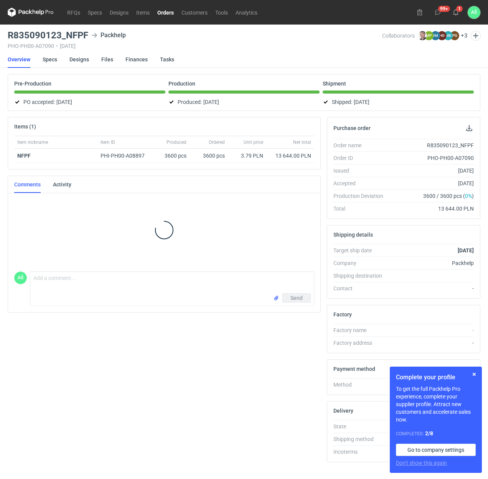
scroll to position [12, 0]
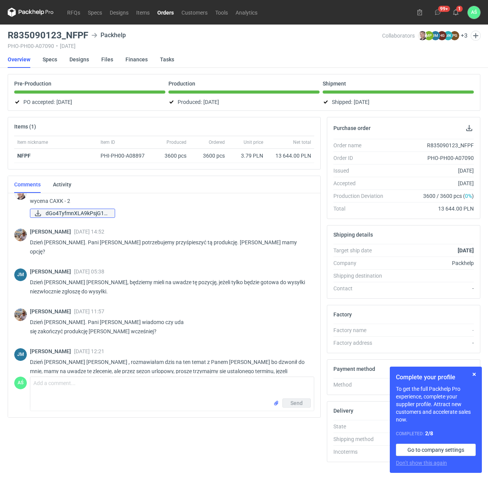
click at [74, 212] on span "dGo4TyfmnXLA9kPsjG1J..." at bounding box center [77, 213] width 63 height 8
